Goal: Task Accomplishment & Management: Complete application form

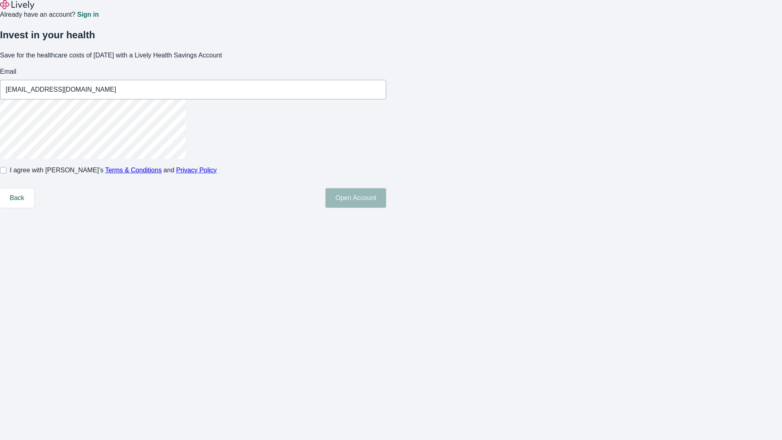
click at [7, 173] on input "I agree with Lively’s Terms & Conditions and Privacy Policy" at bounding box center [3, 170] width 7 height 7
checkbox input "true"
click at [386, 208] on button "Open Account" at bounding box center [355, 198] width 61 height 20
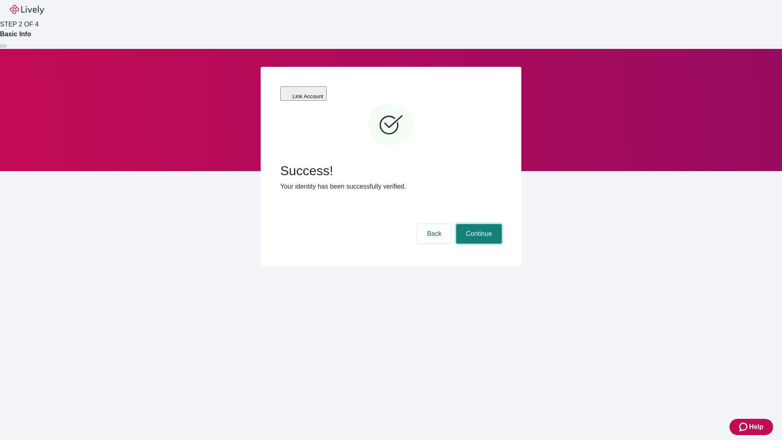
click at [478, 224] on button "Continue" at bounding box center [479, 234] width 46 height 20
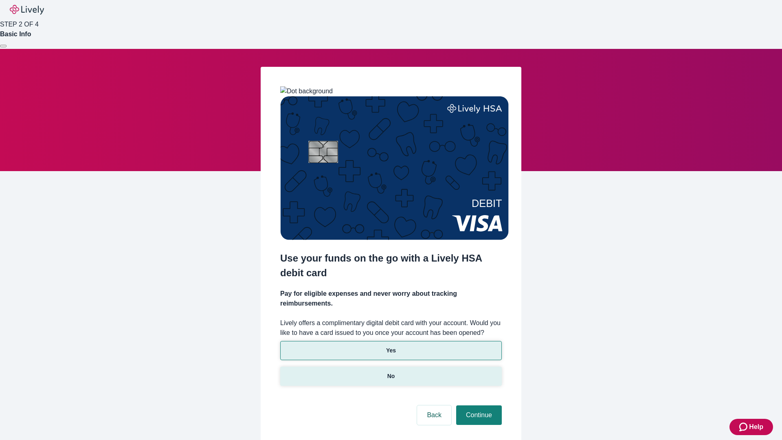
click at [390, 372] on p "No" at bounding box center [391, 376] width 8 height 9
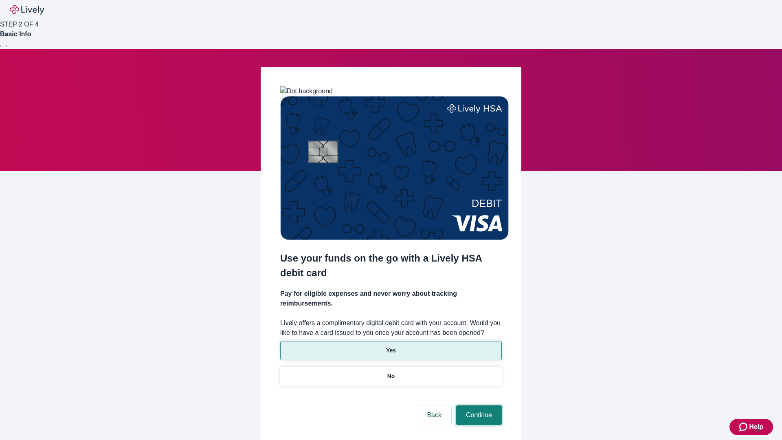
click at [478, 405] on button "Continue" at bounding box center [479, 415] width 46 height 20
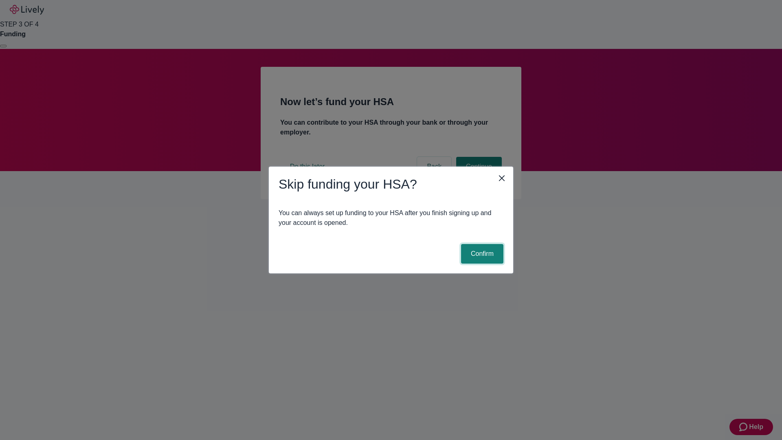
click at [481, 254] on button "Confirm" at bounding box center [482, 254] width 42 height 20
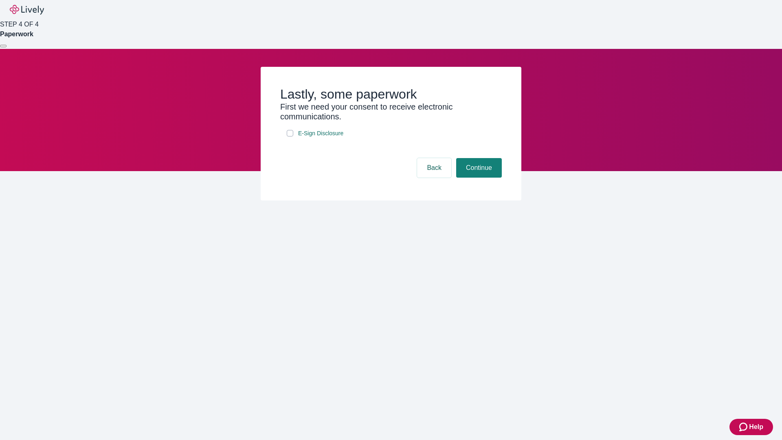
click at [290, 136] on input "E-Sign Disclosure" at bounding box center [290, 133] width 7 height 7
checkbox input "true"
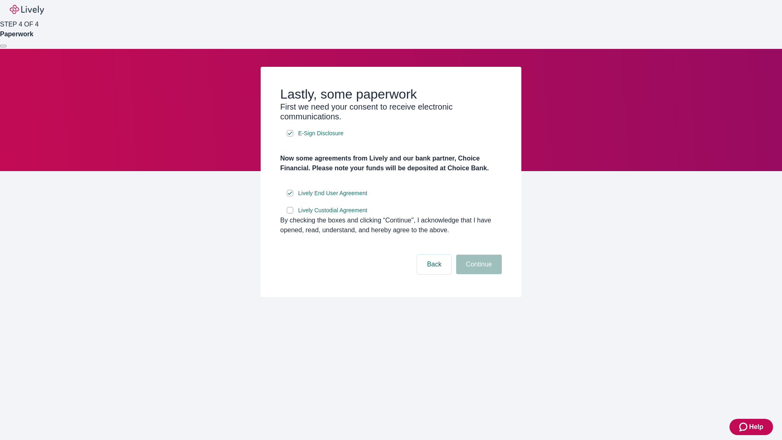
click at [290, 213] on input "Lively Custodial Agreement" at bounding box center [290, 210] width 7 height 7
checkbox input "true"
click at [478, 274] on button "Continue" at bounding box center [479, 264] width 46 height 20
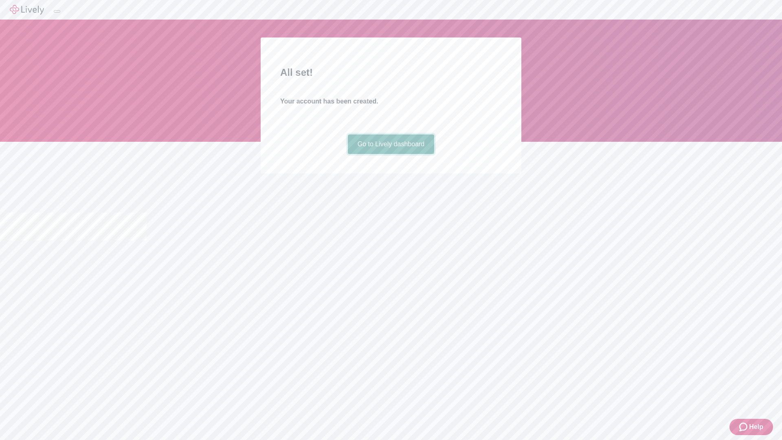
click at [390, 154] on link "Go to Lively dashboard" at bounding box center [391, 144] width 87 height 20
